Goal: Use online tool/utility: Utilize a website feature to perform a specific function

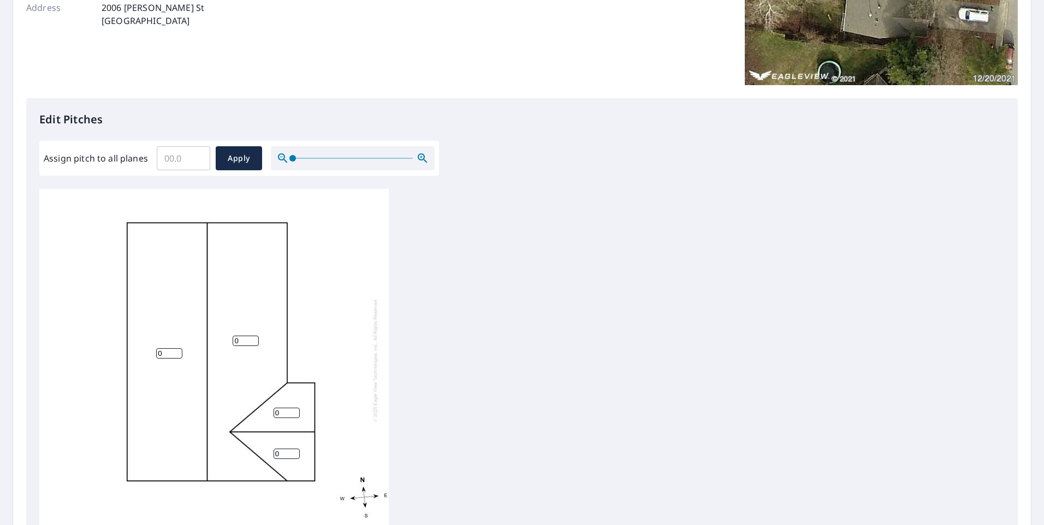
scroll to position [218, 0]
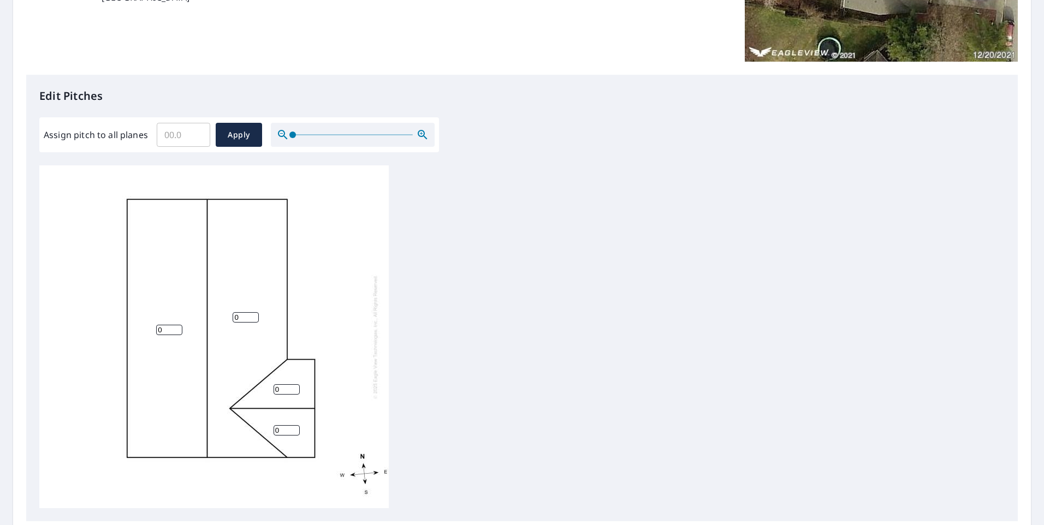
click at [191, 142] on input "Assign pitch to all planes" at bounding box center [183, 135] width 53 height 31
type input "6"
click at [248, 133] on span "Apply" at bounding box center [238, 135] width 29 height 14
type input "6"
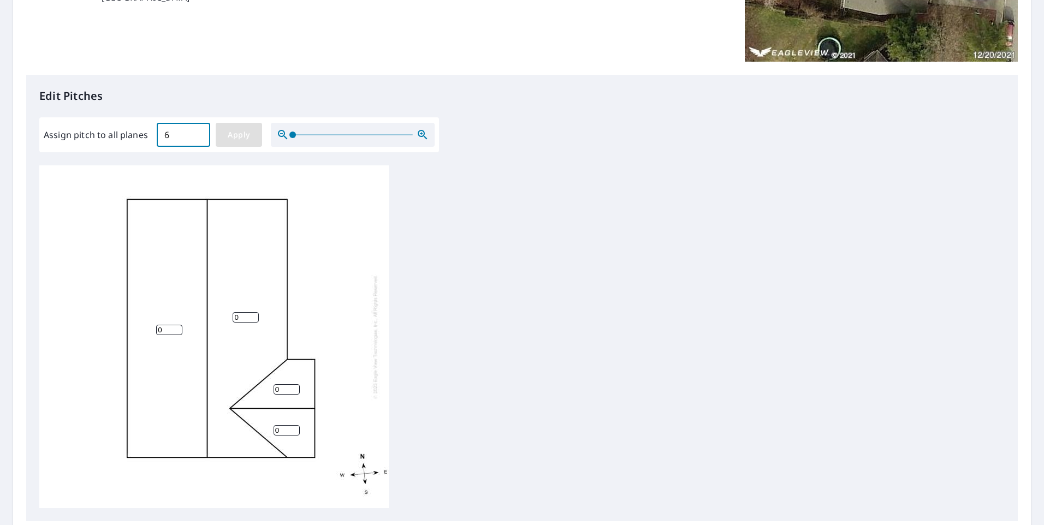
type input "6"
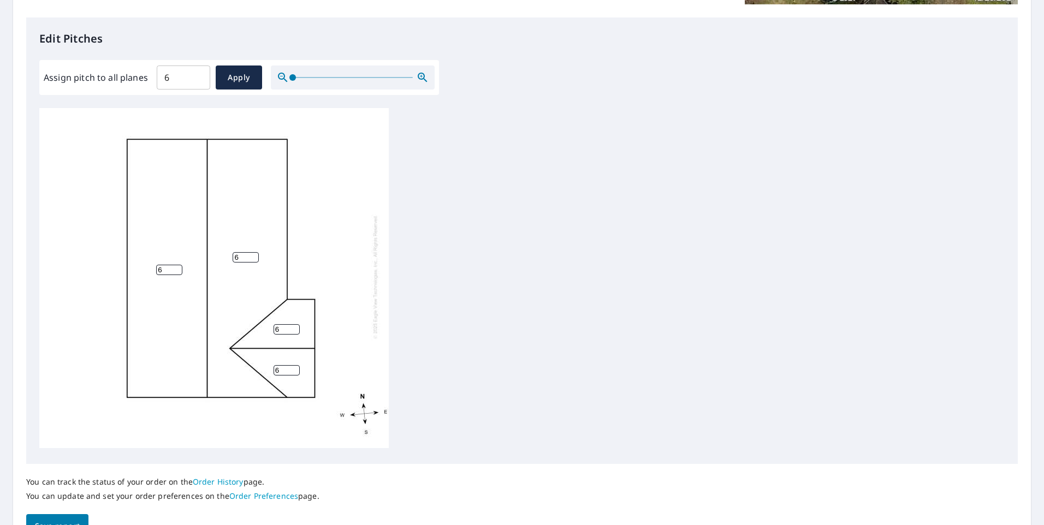
scroll to position [339, 0]
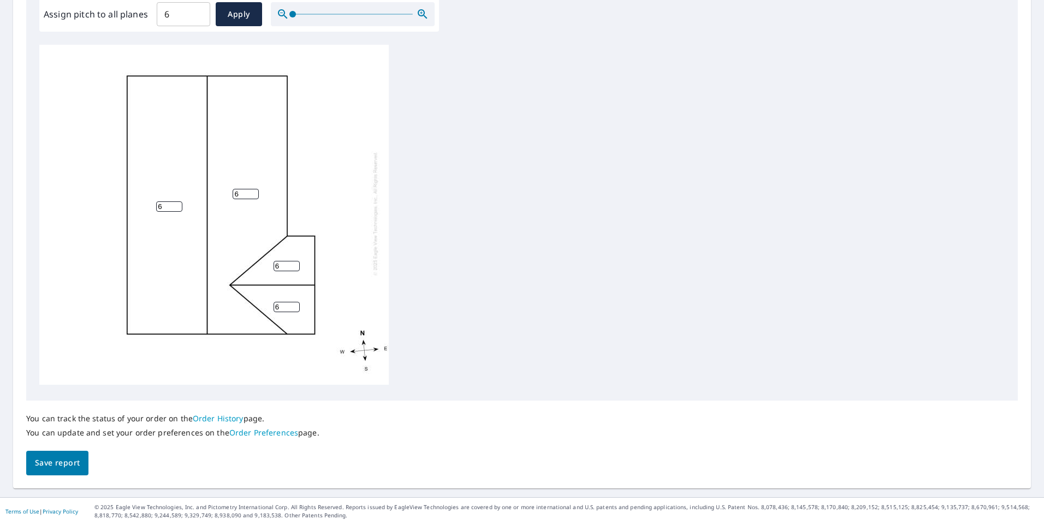
click at [50, 464] on span "Save report" at bounding box center [57, 463] width 45 height 14
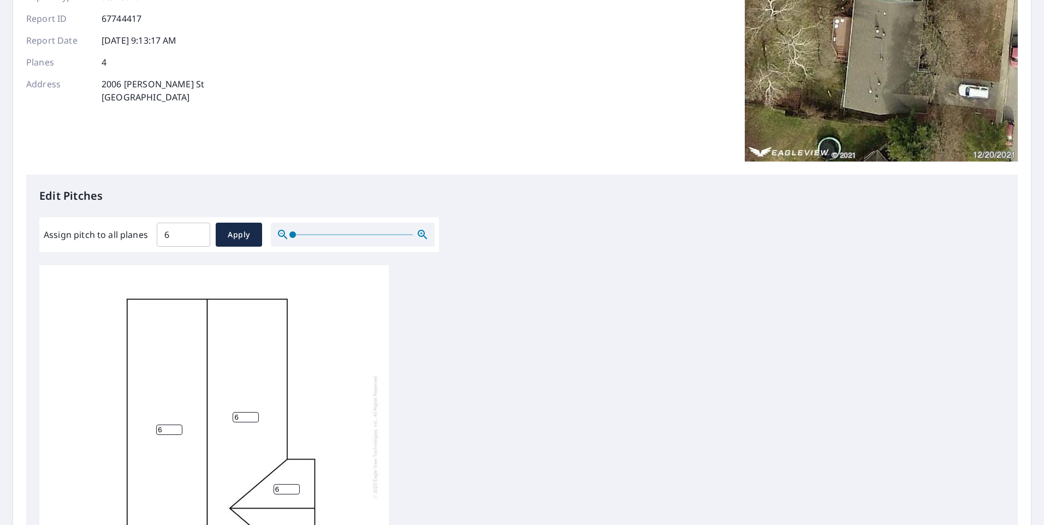
scroll to position [0, 0]
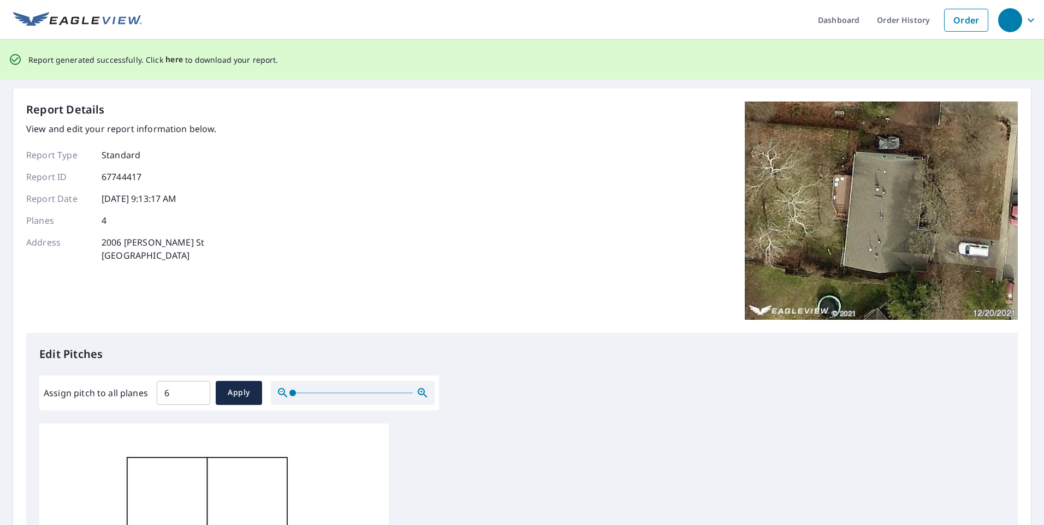
click at [169, 61] on span "here" at bounding box center [174, 60] width 18 height 14
